Goal: Task Accomplishment & Management: Use online tool/utility

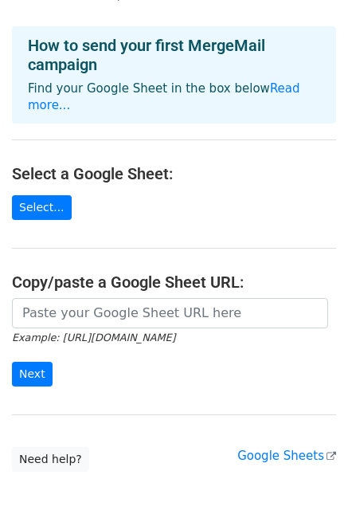
scroll to position [115, 0]
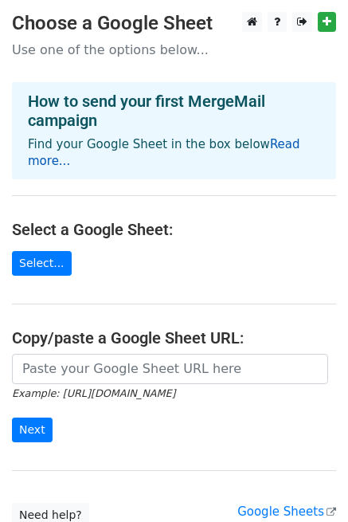
click at [276, 147] on link "Read more..." at bounding box center [164, 152] width 273 height 31
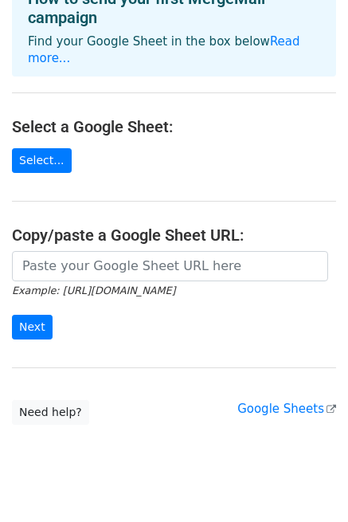
scroll to position [115, 0]
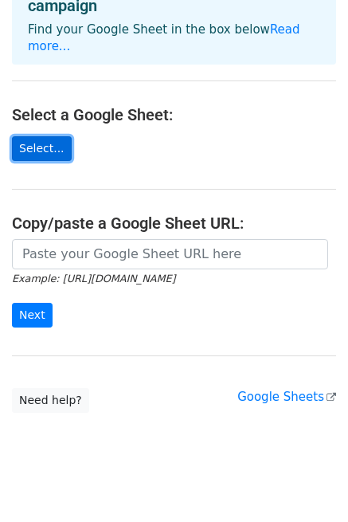
click at [42, 136] on link "Select..." at bounding box center [42, 148] width 60 height 25
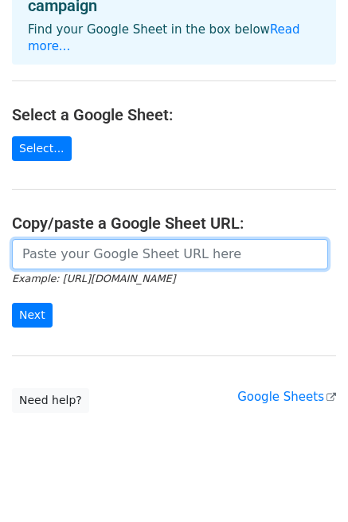
click at [94, 239] on input "url" at bounding box center [170, 254] width 317 height 30
paste input "https://docs.google.com/spreadsheets/d/1y1Wsd28vOigo0HyGv3KM-wPtzoCWvLvtunGF3_Z…"
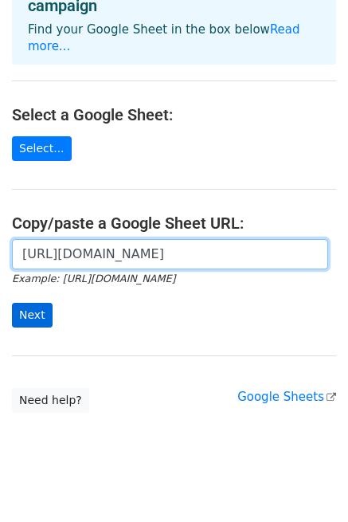
type input "https://docs.google.com/spreadsheets/d/1y1Wsd28vOigo0HyGv3KM-wPtzoCWvLvtunGF3_Z…"
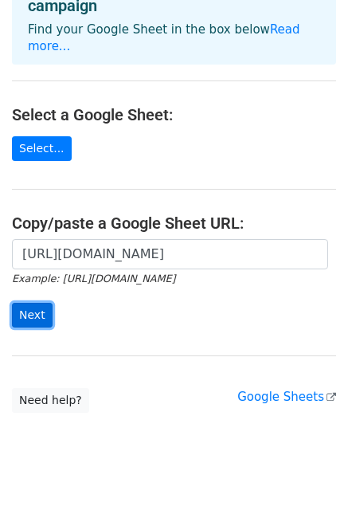
click at [45, 303] on input "Next" at bounding box center [32, 315] width 41 height 25
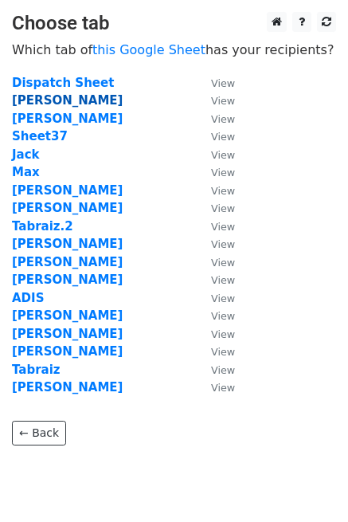
click at [50, 100] on strong "[PERSON_NAME]" at bounding box center [67, 100] width 111 height 14
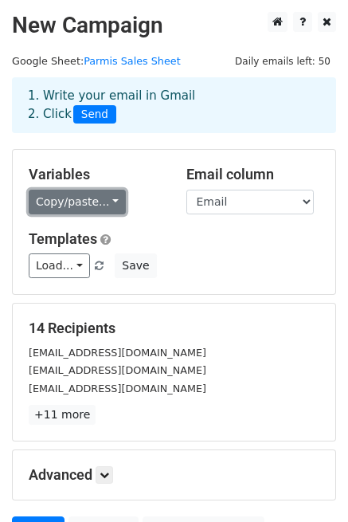
click at [102, 195] on link "Copy/paste..." at bounding box center [77, 202] width 97 height 25
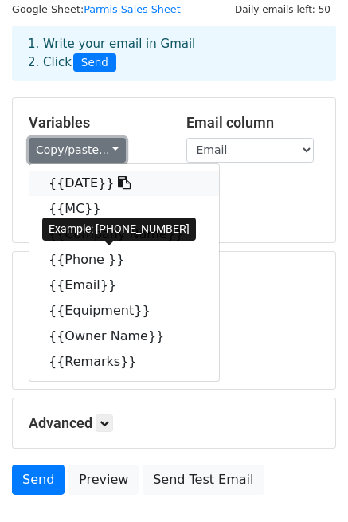
scroll to position [80, 0]
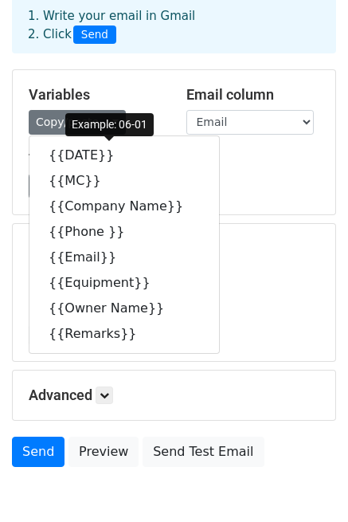
drag, startPoint x: 138, startPoint y: 158, endPoint x: 249, endPoint y: 147, distance: 111.4
click at [249, 147] on div "Variables Copy/paste... {{DATE}} {{MC}} {{Company Name}} {{Phone }} {{Email}} {…" at bounding box center [174, 142] width 323 height 144
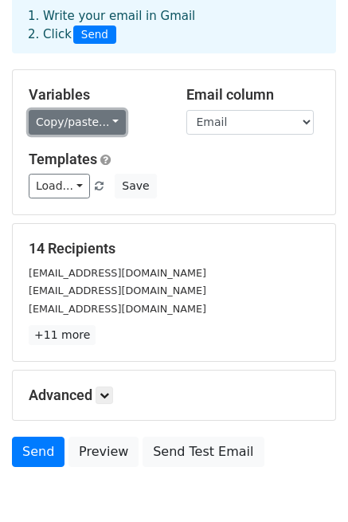
click at [99, 121] on link "Copy/paste..." at bounding box center [77, 122] width 97 height 25
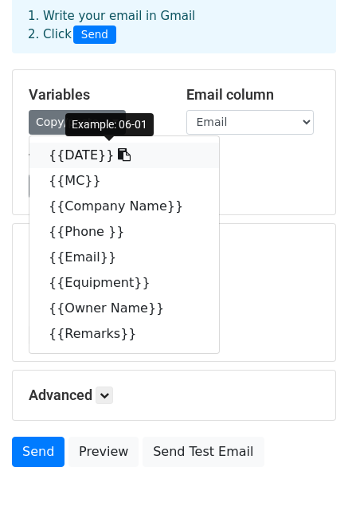
click at [131, 155] on link "{{DATE}}" at bounding box center [124, 156] width 190 height 26
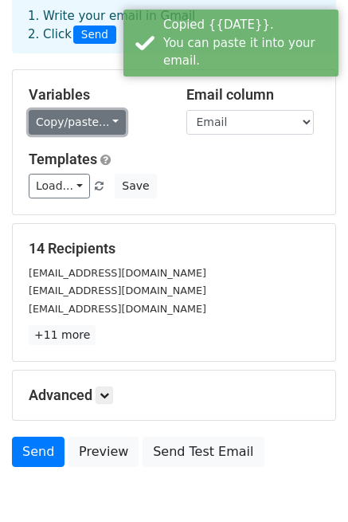
click at [97, 125] on link "Copy/paste..." at bounding box center [77, 122] width 97 height 25
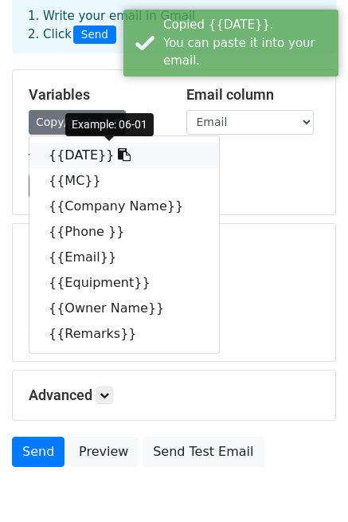
click at [118, 150] on icon at bounding box center [124, 154] width 13 height 13
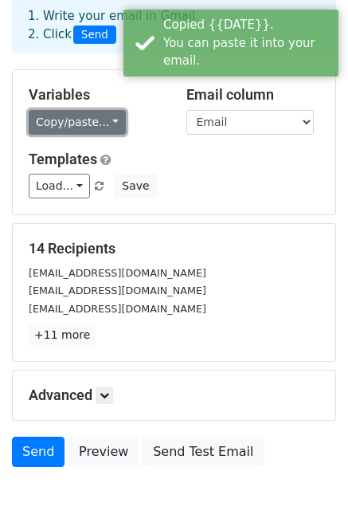
click at [101, 124] on link "Copy/paste..." at bounding box center [77, 122] width 97 height 25
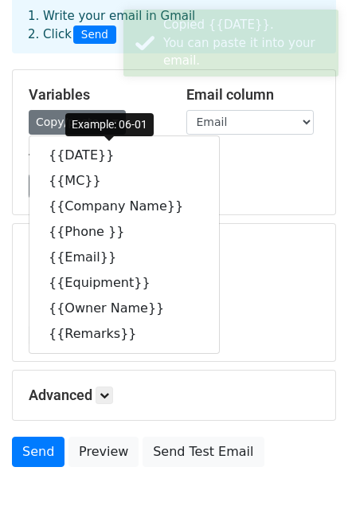
drag, startPoint x: 124, startPoint y: 155, endPoint x: 258, endPoint y: 151, distance: 133.2
click at [258, 151] on h5 "Templates" at bounding box center [174, 160] width 291 height 18
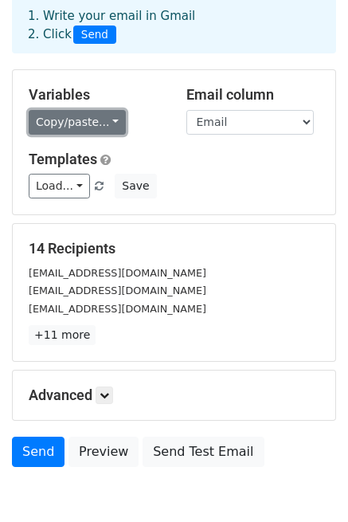
click at [112, 117] on link "Copy/paste..." at bounding box center [77, 122] width 97 height 25
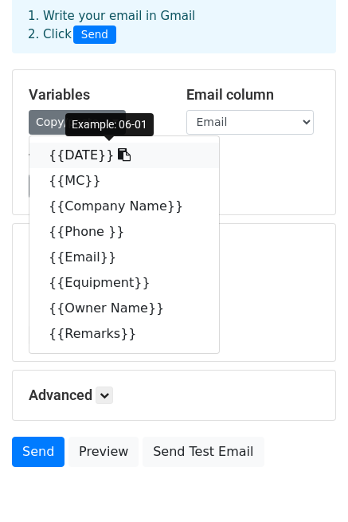
click at [153, 155] on link "{{DATE}}" at bounding box center [124, 156] width 190 height 26
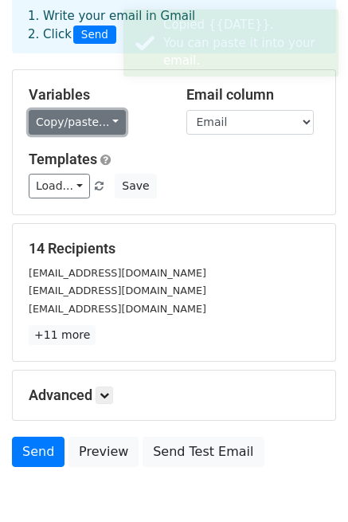
click at [107, 120] on link "Copy/paste..." at bounding box center [77, 122] width 97 height 25
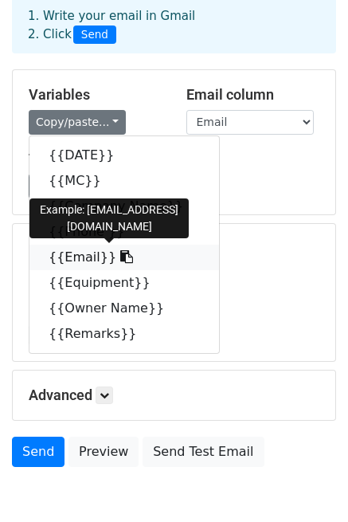
click at [120, 258] on icon at bounding box center [126, 256] width 13 height 13
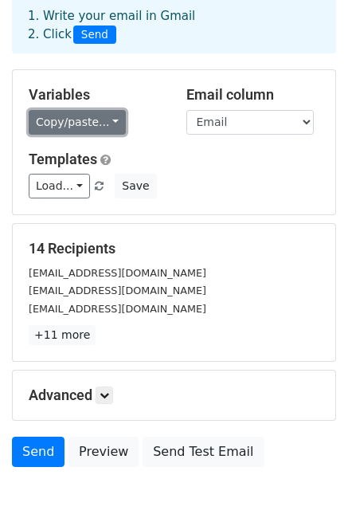
click at [102, 124] on link "Copy/paste..." at bounding box center [77, 122] width 97 height 25
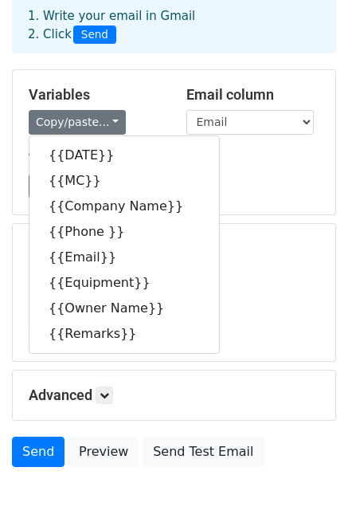
click at [233, 265] on div "[EMAIL_ADDRESS][DOMAIN_NAME]" at bounding box center [174, 273] width 315 height 18
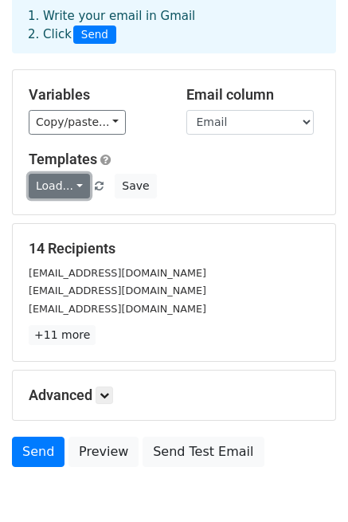
click at [78, 189] on link "Load..." at bounding box center [59, 186] width 61 height 25
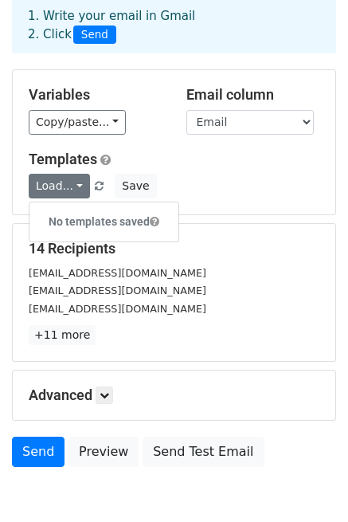
click at [128, 220] on h6 "No templates saved" at bounding box center [103, 222] width 149 height 26
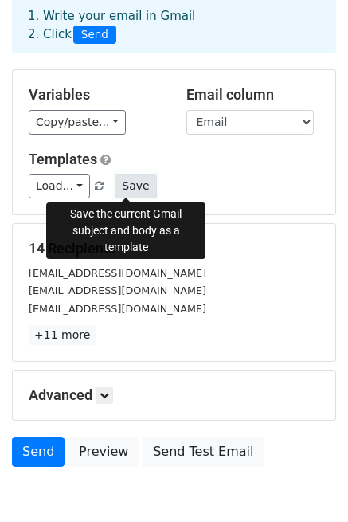
click at [128, 186] on button "Save" at bounding box center [135, 186] width 41 height 25
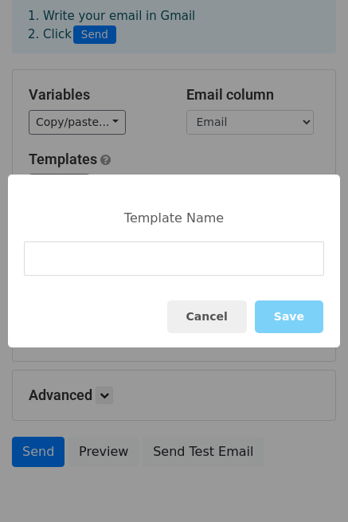
click at [163, 261] on input at bounding box center [174, 259] width 301 height 34
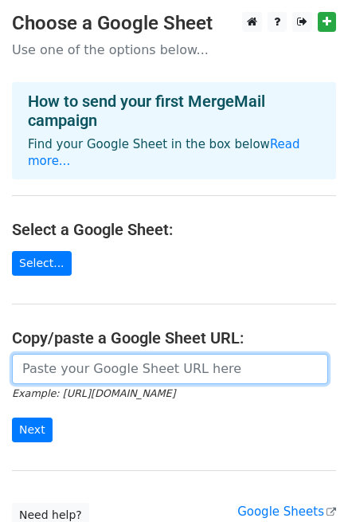
click at [79, 354] on input "url" at bounding box center [170, 369] width 317 height 30
paste input "https://docs.google.com/spreadsheets/d/1y1Wsd28vOigo0HyGv3KM-wPtzoCWvLvtunGF3_Z…"
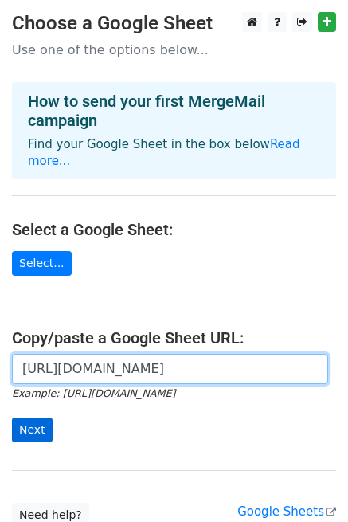
type input "https://docs.google.com/spreadsheets/d/1y1Wsd28vOigo0HyGv3KM-wPtzoCWvLvtunGF3_Z…"
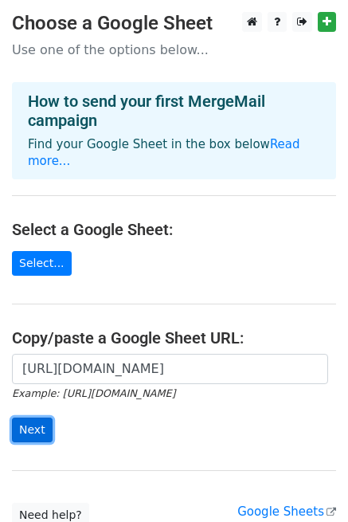
click at [25, 418] on input "Next" at bounding box center [32, 430] width 41 height 25
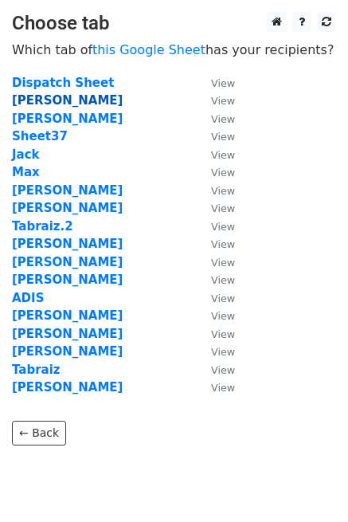
click at [48, 104] on strong "[PERSON_NAME]" at bounding box center [67, 100] width 111 height 14
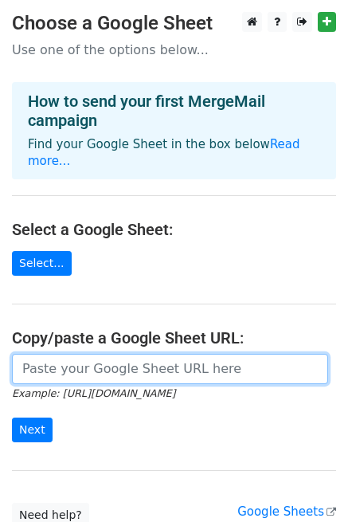
drag, startPoint x: 0, startPoint y: 0, endPoint x: 64, endPoint y: 338, distance: 344.0
click at [64, 354] on input "url" at bounding box center [170, 369] width 317 height 30
paste input "https://docs.google.com/spreadsheets/d/1y1Wsd28vOigo0HyGv3KM-wPtzoCWvLvtunGF3_Z…"
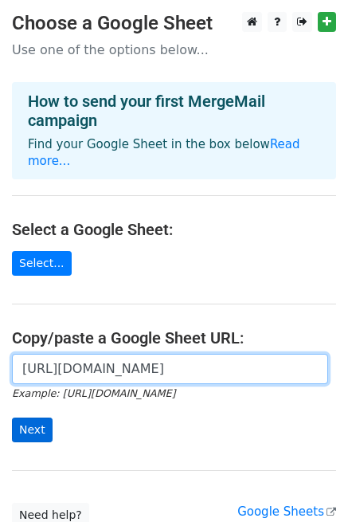
type input "https://docs.google.com/spreadsheets/d/1y1Wsd28vOigo0HyGv3KM-wPtzoCWvLvtunGF3_Z…"
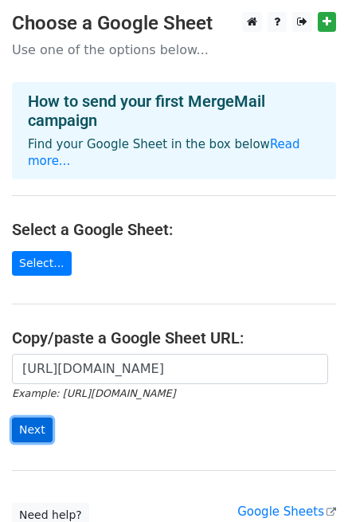
click at [37, 418] on input "Next" at bounding box center [32, 430] width 41 height 25
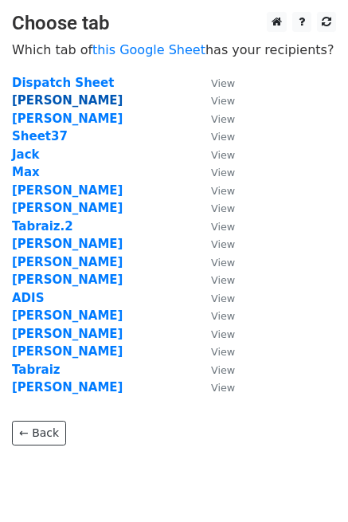
click at [38, 95] on strong "Stephen" at bounding box center [67, 100] width 111 height 14
click at [43, 103] on strong "Stephen" at bounding box center [67, 100] width 111 height 14
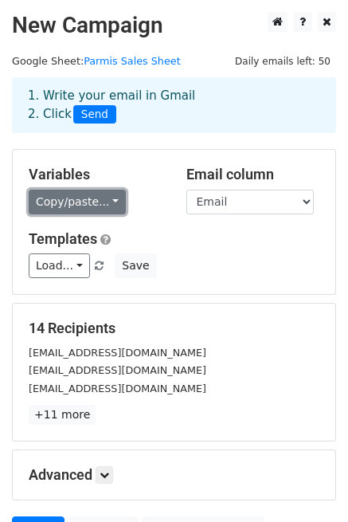
click at [102, 201] on link "Copy/paste..." at bounding box center [77, 202] width 97 height 25
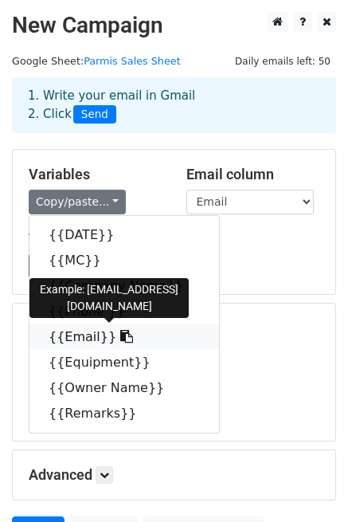
click at [120, 336] on icon at bounding box center [126, 336] width 13 height 13
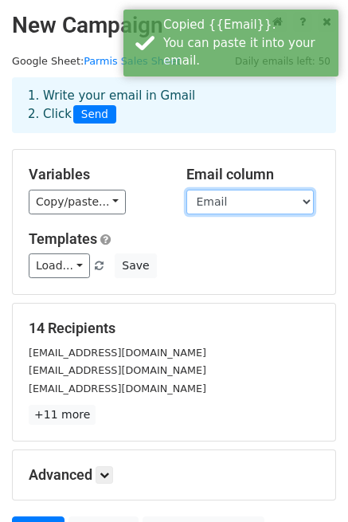
click at [299, 200] on select "DATE MC Company Name Phone Email Equipment Owner Name Remarks" at bounding box center [251, 202] width 128 height 25
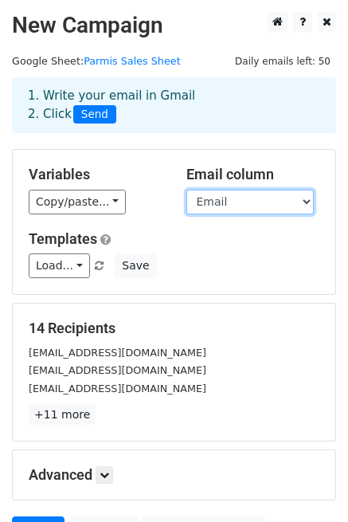
click at [273, 202] on select "DATE MC Company Name Phone Email Equipment Owner Name Remarks" at bounding box center [251, 202] width 128 height 25
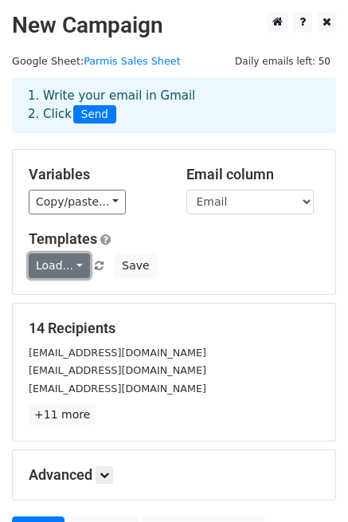
click at [73, 263] on link "Load..." at bounding box center [59, 266] width 61 height 25
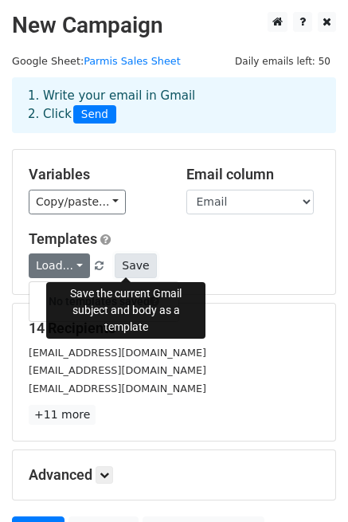
click at [124, 262] on button "Save" at bounding box center [135, 266] width 41 height 25
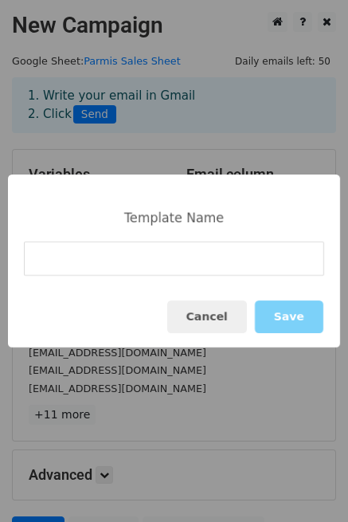
click at [116, 260] on input at bounding box center [174, 259] width 301 height 34
type input "Priority loads available"
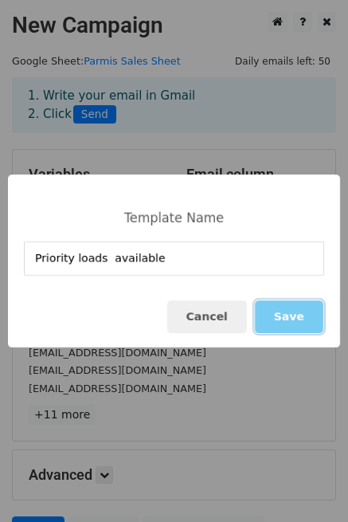
click at [300, 315] on button "Save" at bounding box center [289, 317] width 69 height 33
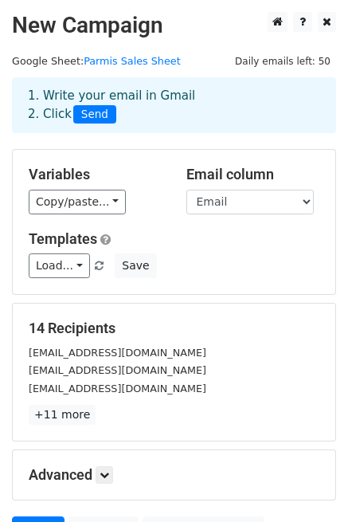
scroll to position [159, 0]
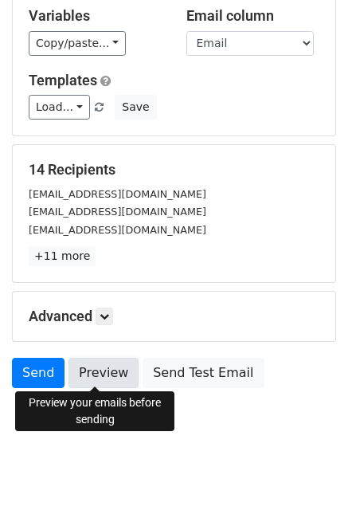
click at [96, 374] on link "Preview" at bounding box center [104, 373] width 70 height 30
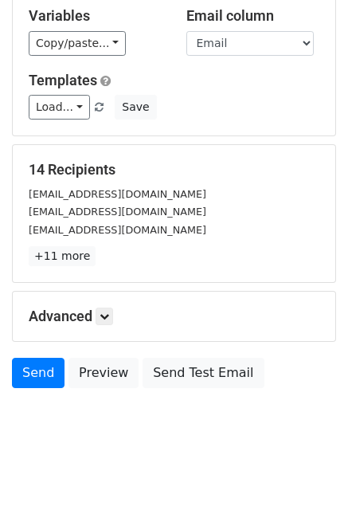
click at [278, 260] on p "+11 more" at bounding box center [174, 256] width 291 height 20
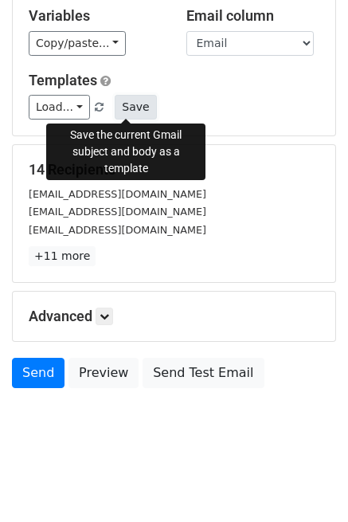
click at [130, 106] on button "Save" at bounding box center [135, 107] width 41 height 25
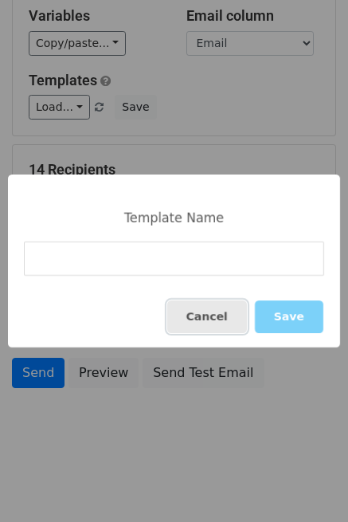
click at [217, 314] on button "Cancel" at bounding box center [207, 317] width 80 height 33
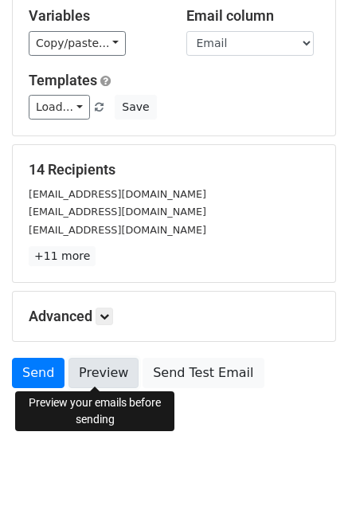
click at [100, 371] on link "Preview" at bounding box center [104, 373] width 70 height 30
click at [102, 363] on link "Preview" at bounding box center [104, 373] width 70 height 30
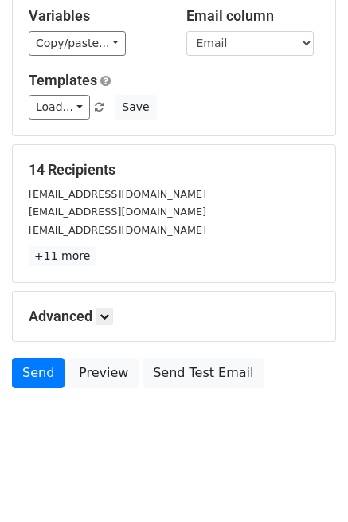
click at [265, 123] on div "Variables Copy/paste... {{DATE}} {{MC}} {{Company Name}} {{Phone }} {{Email}} {…" at bounding box center [174, 63] width 323 height 144
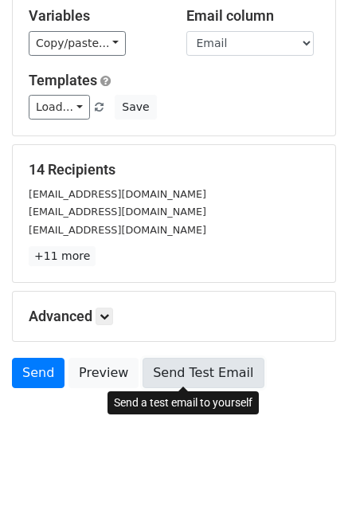
click at [206, 373] on link "Send Test Email" at bounding box center [203, 373] width 121 height 30
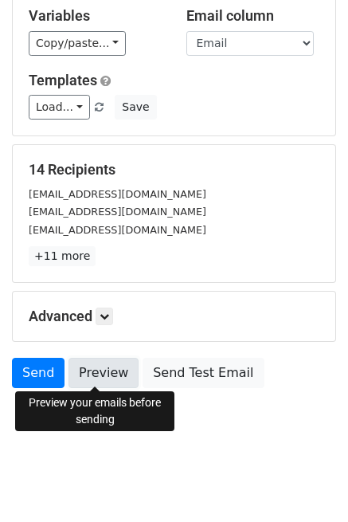
click at [115, 376] on link "Preview" at bounding box center [104, 373] width 70 height 30
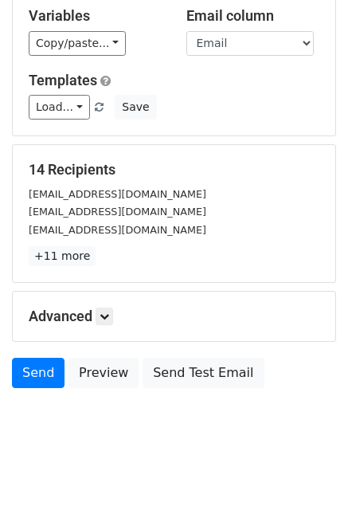
click at [284, 391] on div "Send Preview Send Test Email" at bounding box center [174, 377] width 348 height 38
click at [109, 315] on icon at bounding box center [105, 317] width 10 height 10
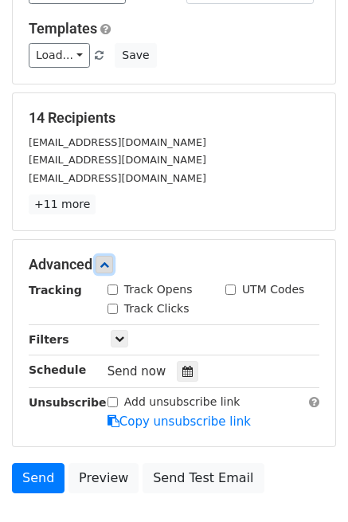
scroll to position [238, 0]
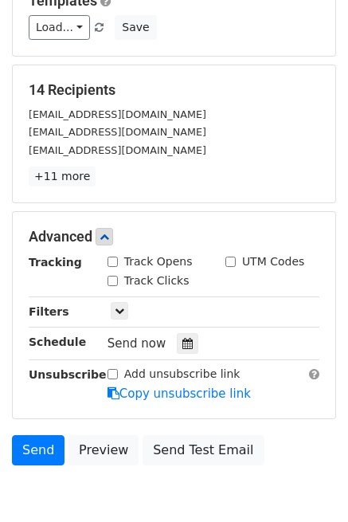
click at [114, 260] on input "Track Opens" at bounding box center [113, 262] width 10 height 10
checkbox input "true"
click at [112, 273] on div "Track Clicks" at bounding box center [149, 281] width 82 height 17
click at [115, 277] on input "Track Clicks" at bounding box center [113, 281] width 10 height 10
click at [118, 309] on icon at bounding box center [120, 311] width 10 height 10
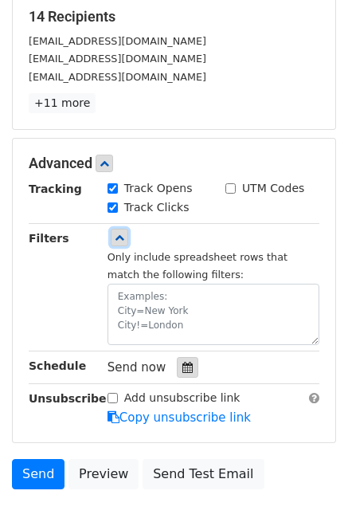
scroll to position [398, 0]
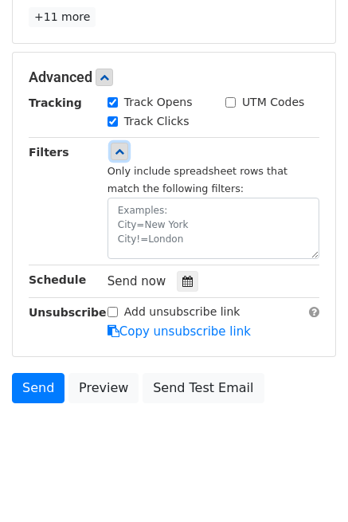
click at [123, 147] on icon at bounding box center [120, 152] width 10 height 10
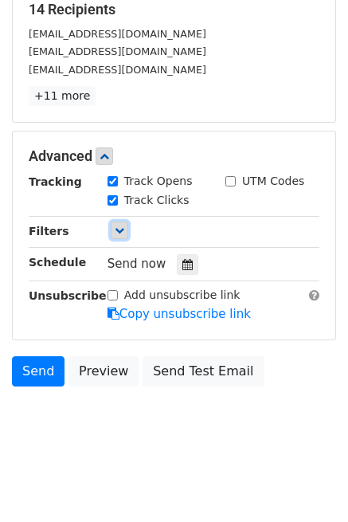
scroll to position [313, 0]
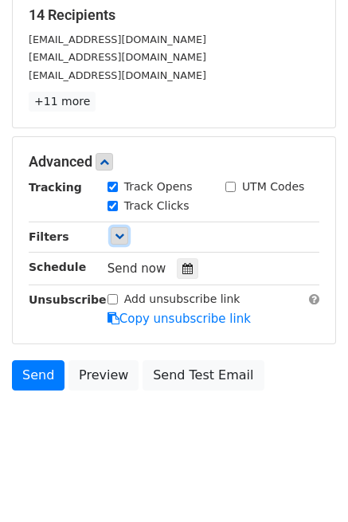
click at [120, 234] on icon at bounding box center [120, 236] width 10 height 10
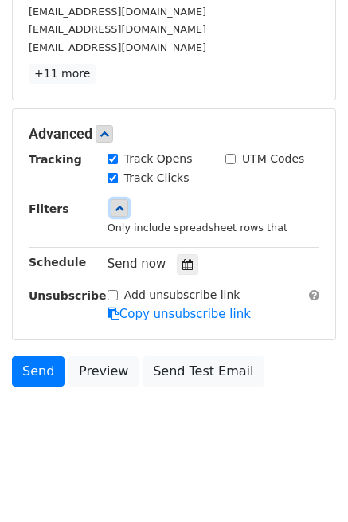
scroll to position [398, 0]
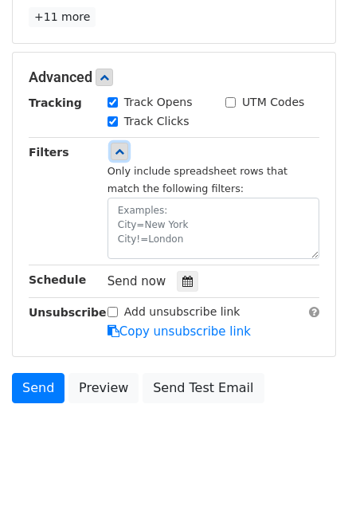
click at [115, 153] on icon at bounding box center [120, 152] width 10 height 10
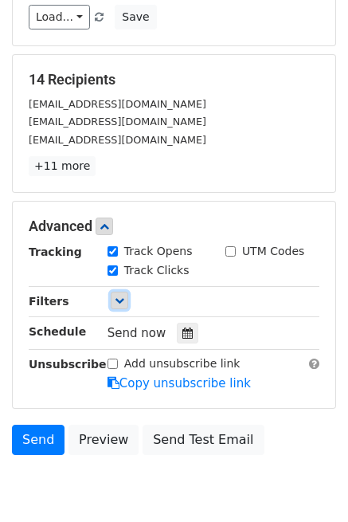
scroll to position [313, 0]
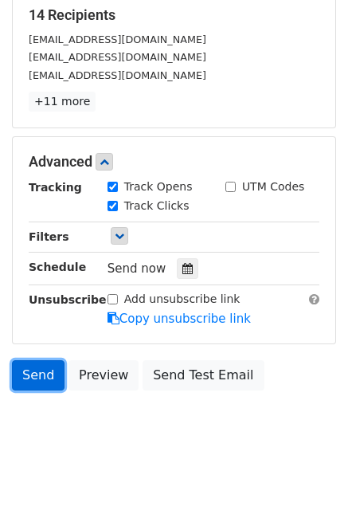
click at [49, 365] on link "Send" at bounding box center [38, 375] width 53 height 30
click at [44, 371] on link "Send" at bounding box center [38, 375] width 53 height 30
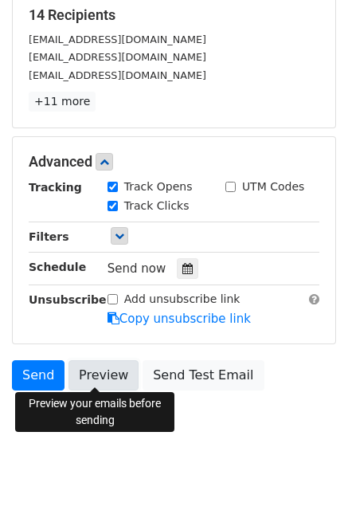
click at [79, 369] on link "Preview" at bounding box center [104, 375] width 70 height 30
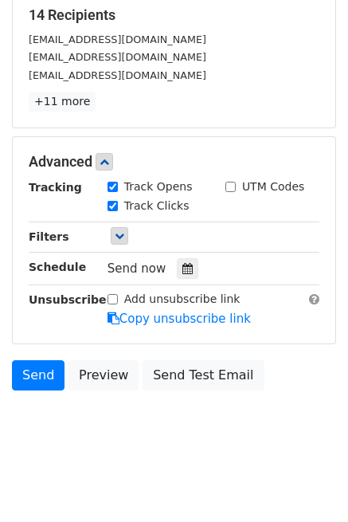
click at [246, 437] on body "New Campaign Daily emails left: 50 Google Sheet: Parmis Sales Sheet 1. Write yo…" at bounding box center [174, 81] width 348 height 764
click at [31, 369] on link "Send" at bounding box center [38, 375] width 53 height 30
click at [32, 378] on link "Send" at bounding box center [38, 375] width 53 height 30
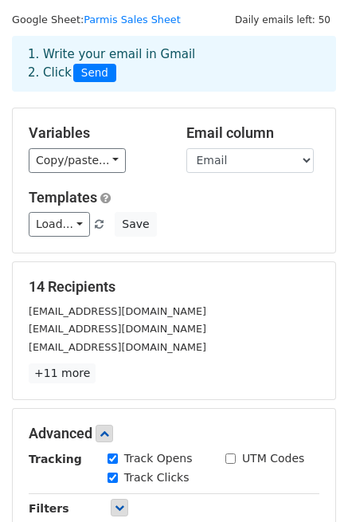
scroll to position [0, 0]
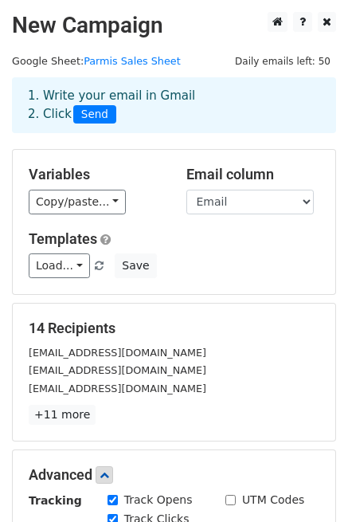
click at [91, 114] on span "Send" at bounding box center [94, 114] width 43 height 19
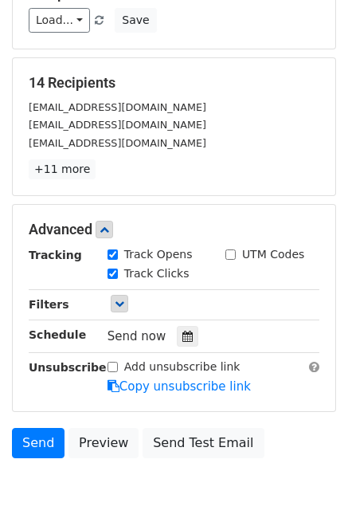
scroll to position [313, 0]
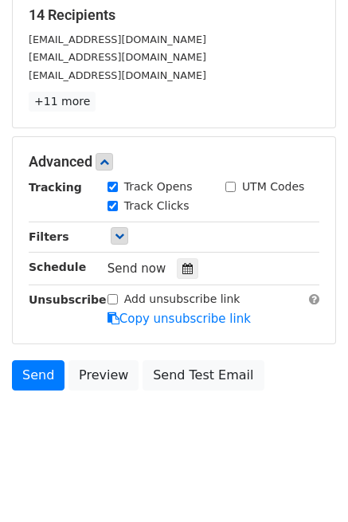
click at [114, 202] on input "Track Clicks" at bounding box center [113, 206] width 10 height 10
checkbox input "false"
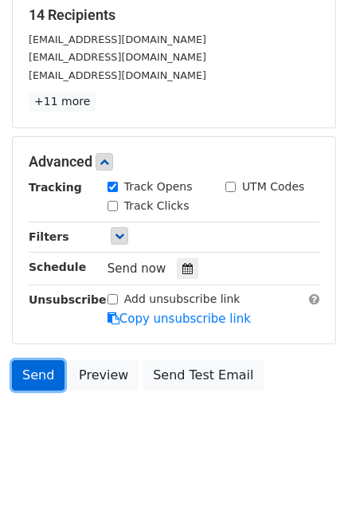
click at [38, 364] on link "Send" at bounding box center [38, 375] width 53 height 30
click at [39, 364] on link "Send" at bounding box center [38, 375] width 53 height 30
click at [40, 364] on link "Send" at bounding box center [38, 375] width 53 height 30
click at [41, 366] on link "Send" at bounding box center [38, 375] width 53 height 30
drag, startPoint x: 46, startPoint y: 367, endPoint x: 56, endPoint y: 360, distance: 12.0
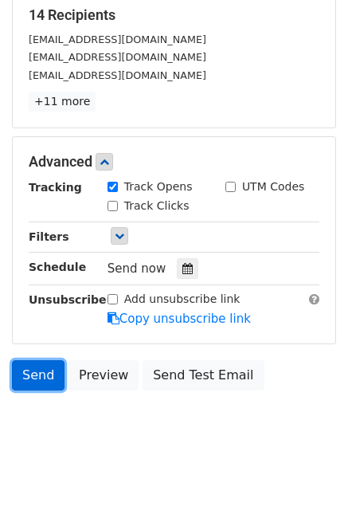
click at [46, 367] on link "Send" at bounding box center [38, 375] width 53 height 30
click at [57, 353] on form "Variables Copy/paste... {{DATE}} {{MC}} {{Company Name}} {{Phone }} {{Email}} {…" at bounding box center [174, 117] width 324 height 563
click at [41, 373] on link "Send" at bounding box center [38, 375] width 53 height 30
click at [38, 379] on link "Send" at bounding box center [38, 375] width 53 height 30
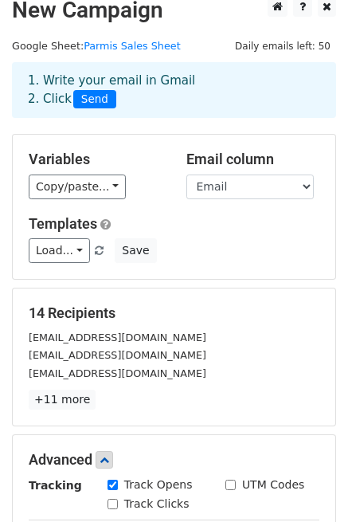
scroll to position [0, 0]
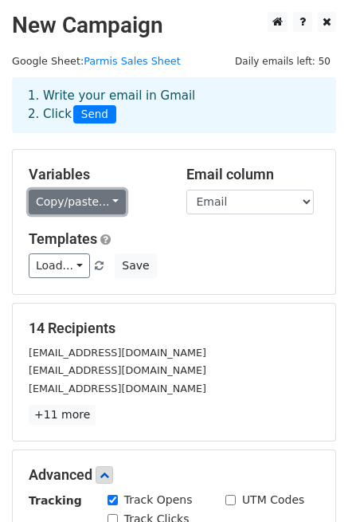
click at [110, 197] on link "Copy/paste..." at bounding box center [77, 202] width 97 height 25
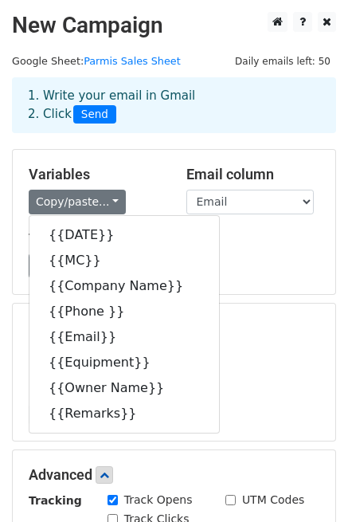
click at [232, 288] on div "Variables Copy/paste... {{DATE}} {{MC}} {{Company Name}} {{Phone }} {{Email}} {…" at bounding box center [174, 222] width 323 height 144
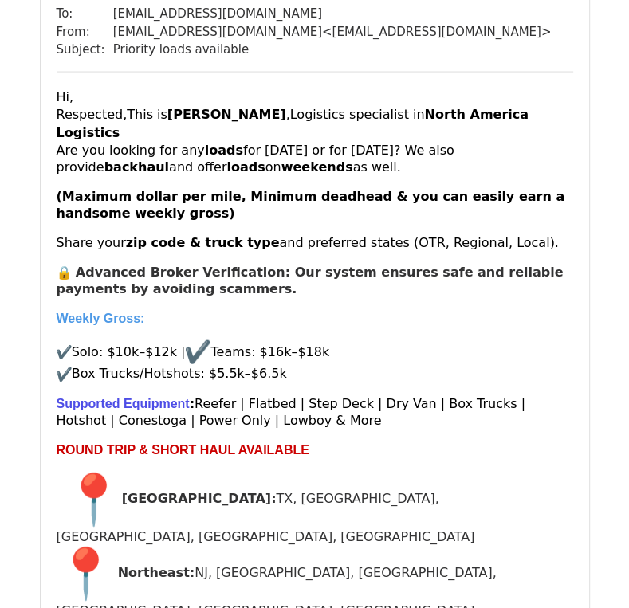
scroll to position [4624, 0]
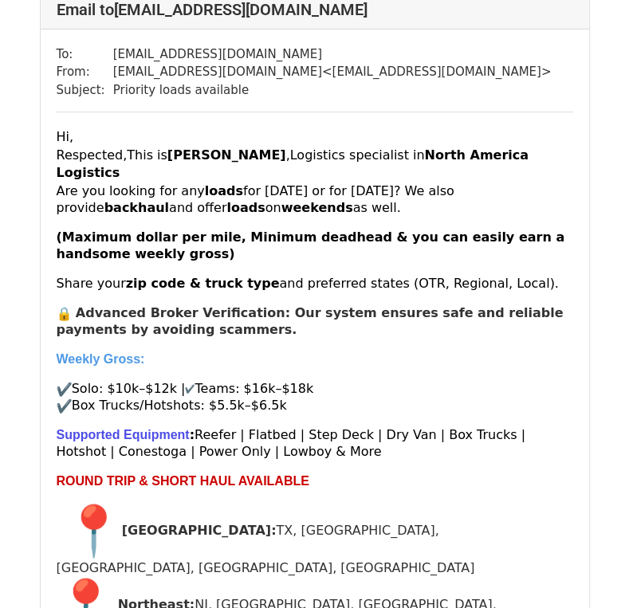
scroll to position [239, 0]
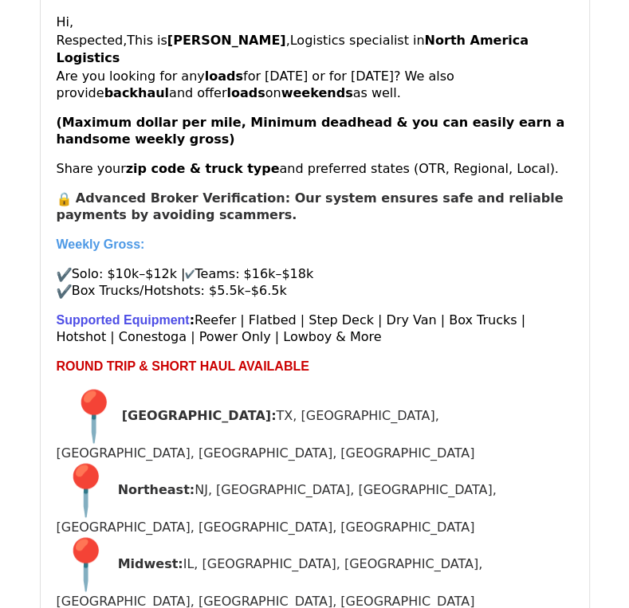
click at [93, 395] on img "📍" at bounding box center [93, 415] width 57 height 57
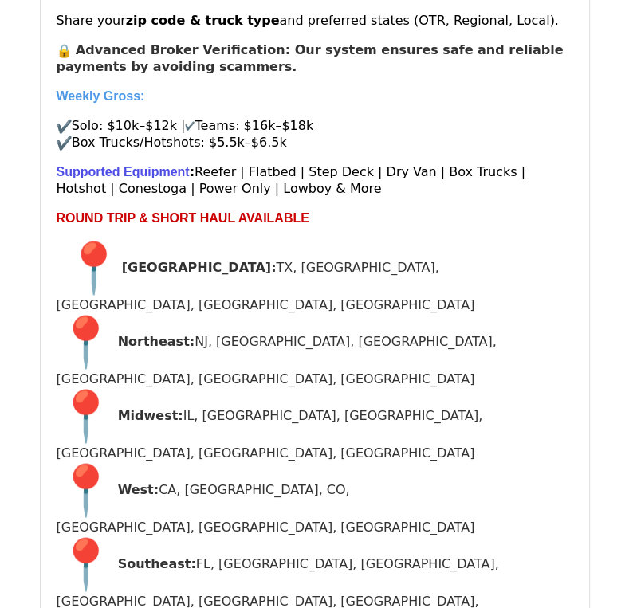
scroll to position [399, 0]
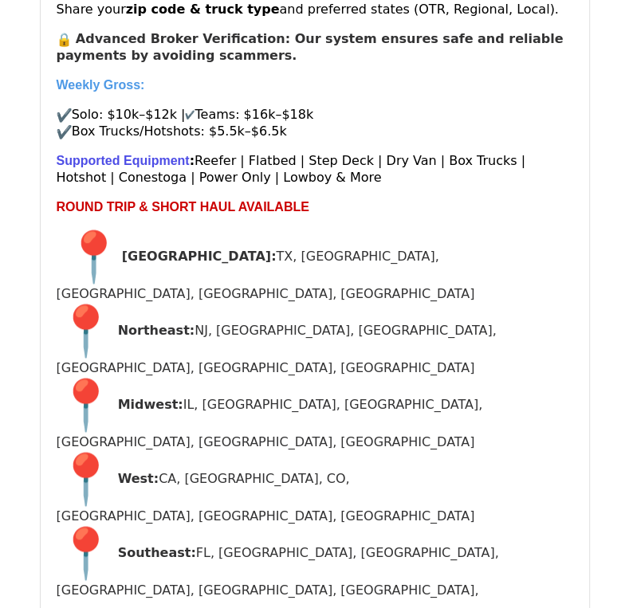
click at [79, 234] on img "📍" at bounding box center [93, 256] width 57 height 57
click at [102, 234] on img "📍" at bounding box center [93, 256] width 57 height 57
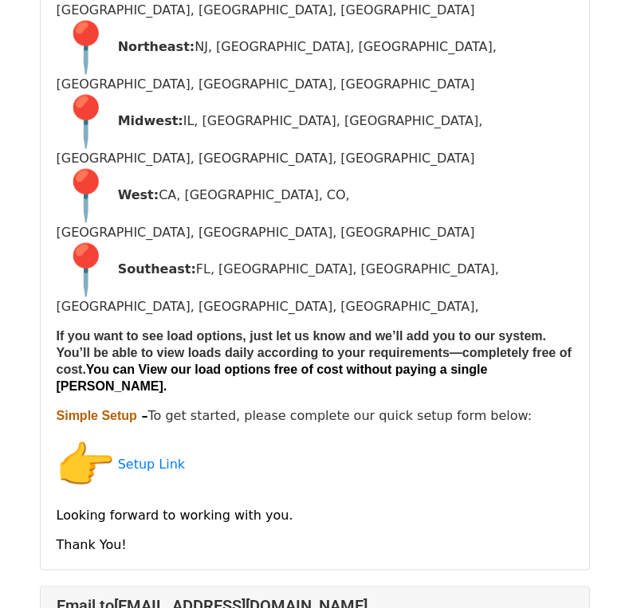
scroll to position [797, 0]
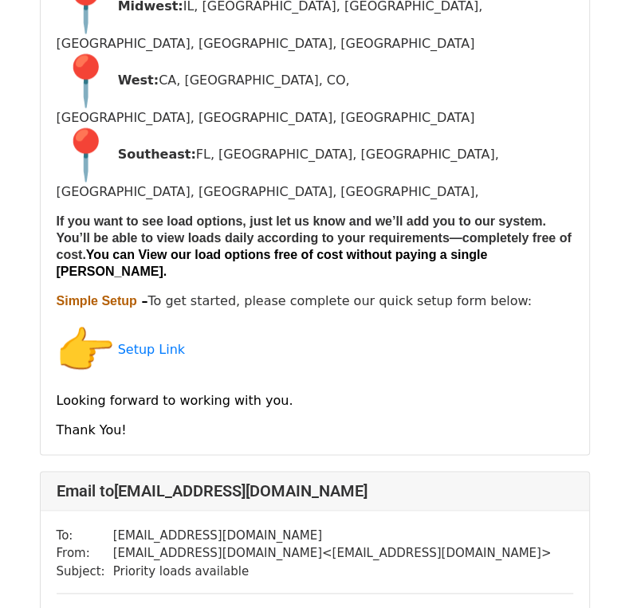
click at [87, 322] on img "👉" at bounding box center [85, 350] width 57 height 57
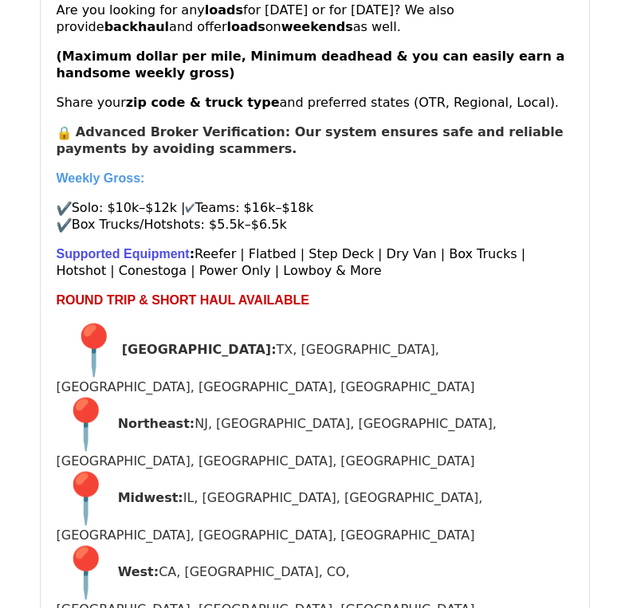
scroll to position [399, 0]
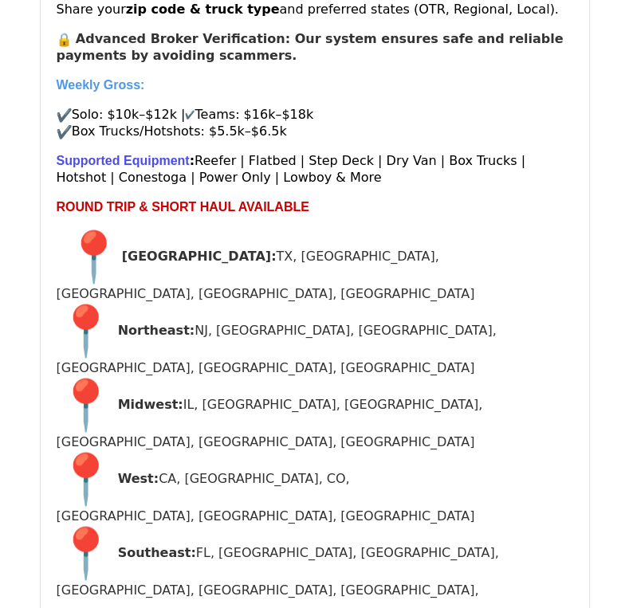
click at [88, 233] on img "📍" at bounding box center [93, 256] width 57 height 57
click at [132, 248] on strong "South Central:" at bounding box center [199, 255] width 155 height 15
click at [102, 235] on img "📍" at bounding box center [93, 256] width 57 height 57
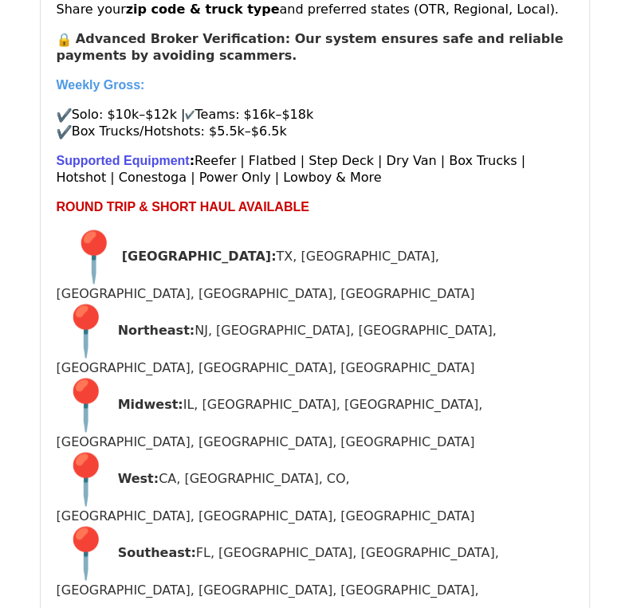
click at [102, 235] on img "📍" at bounding box center [93, 256] width 57 height 57
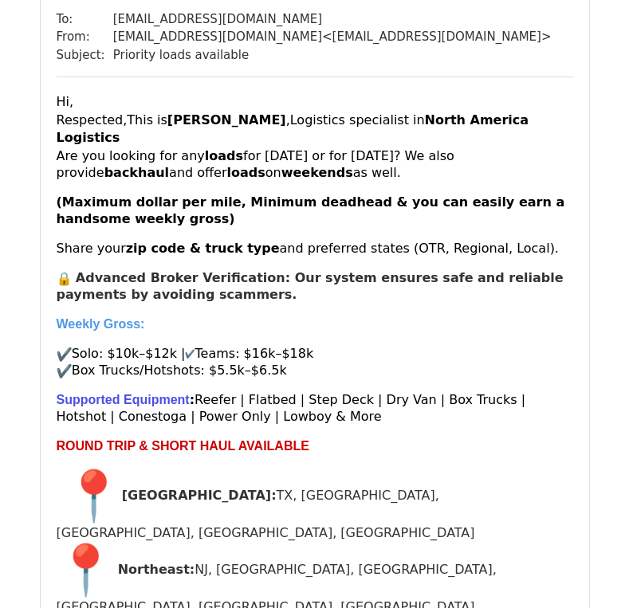
scroll to position [0, 0]
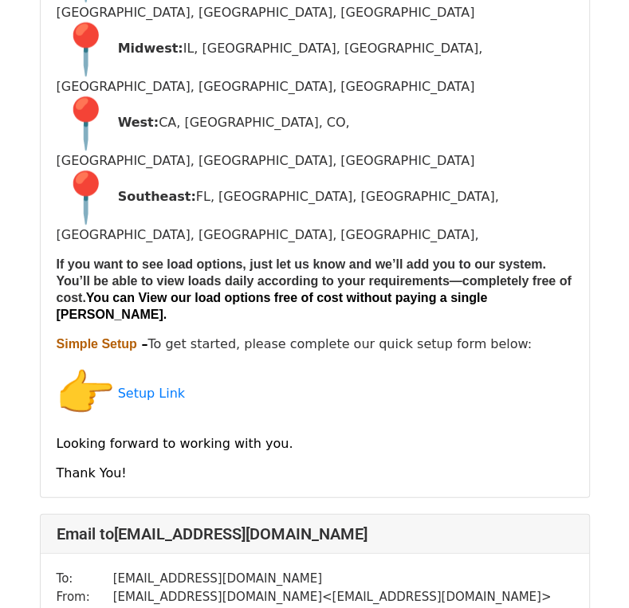
scroll to position [1993, 0]
